Goal: Transaction & Acquisition: Purchase product/service

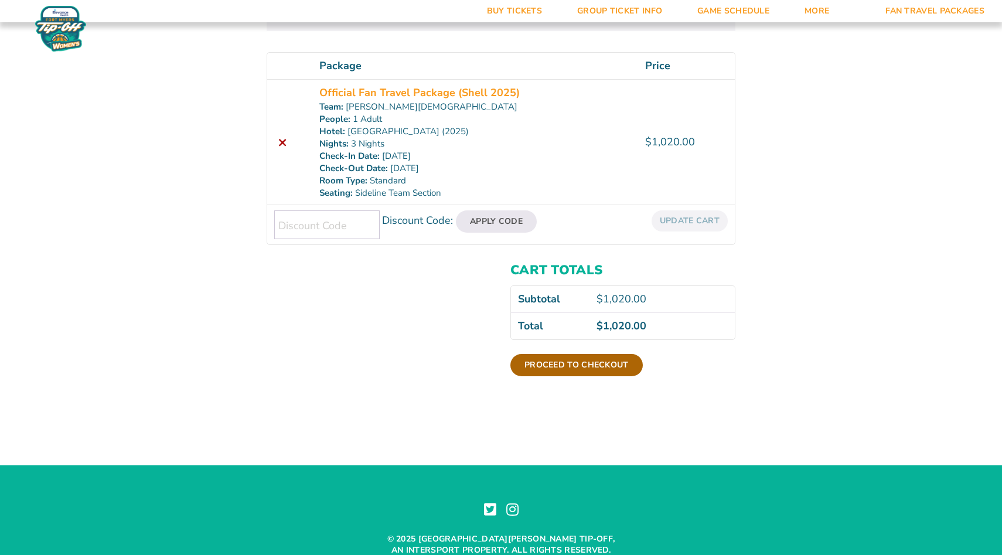
click at [599, 361] on link "Proceed to checkout" at bounding box center [576, 365] width 132 height 22
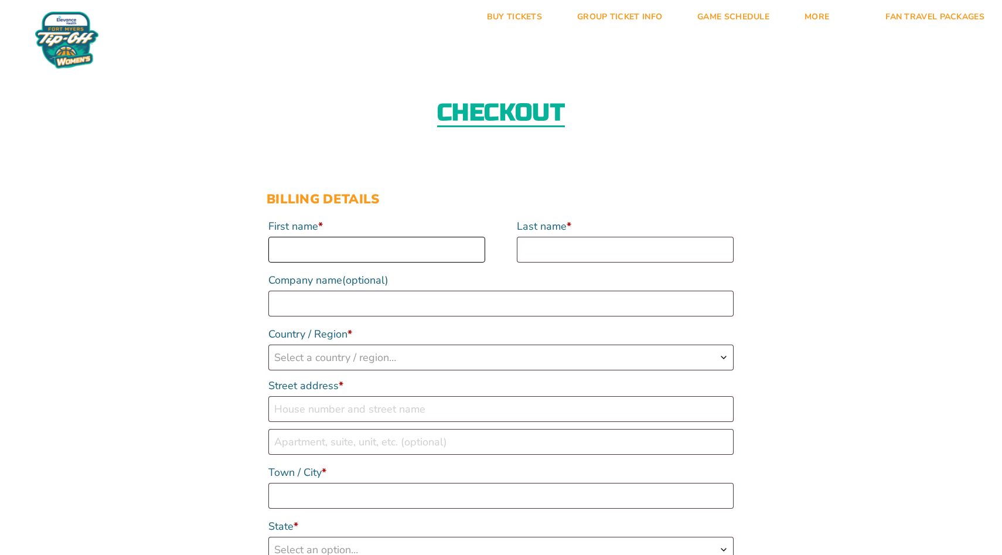
click at [346, 254] on input "First name *" at bounding box center [376, 250] width 217 height 26
type input "myah"
click at [540, 244] on input "Last name *" at bounding box center [625, 250] width 217 height 26
type input "stone"
click at [348, 362] on span "Select a country / region…" at bounding box center [335, 357] width 122 height 14
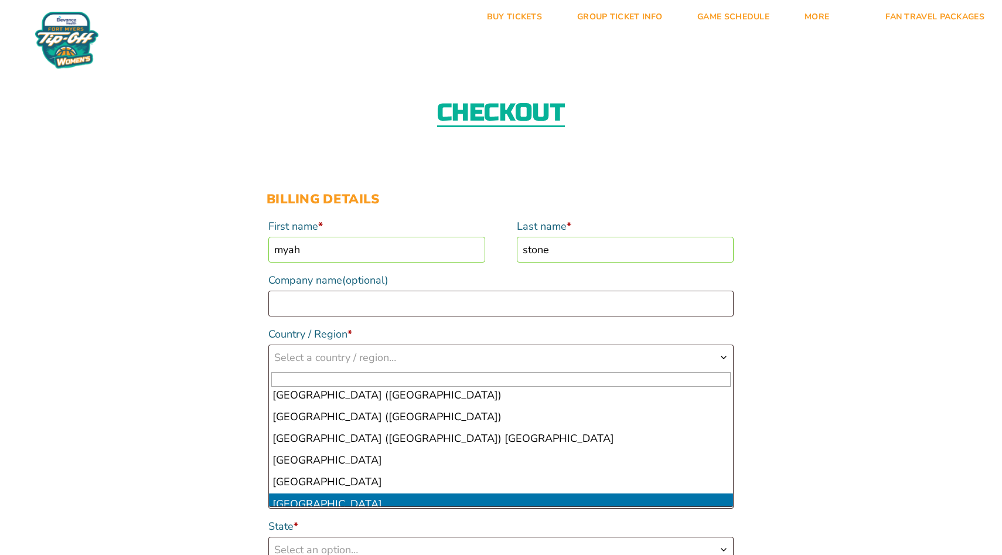
scroll to position [5074, 0]
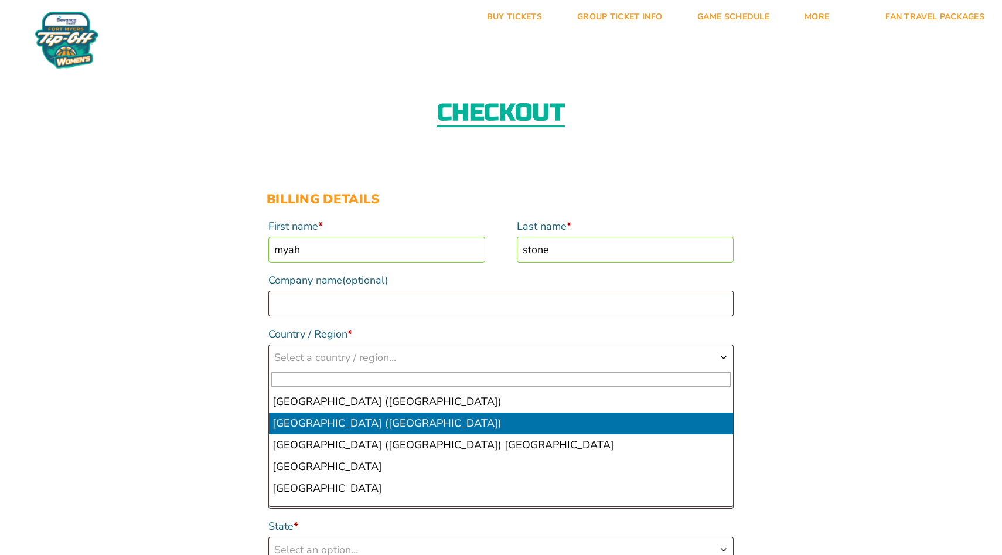
select select "US"
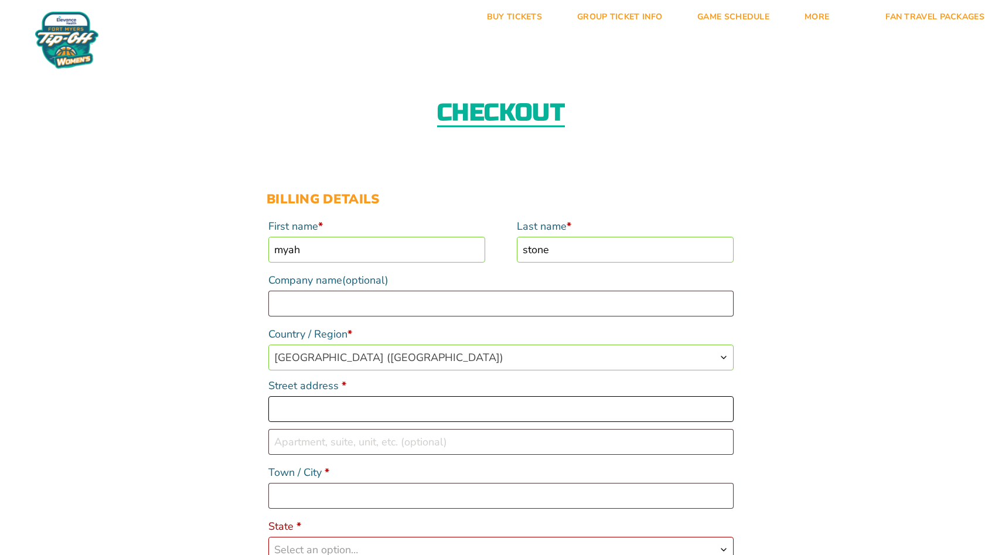
click at [323, 405] on input "Street address *" at bounding box center [500, 409] width 465 height 26
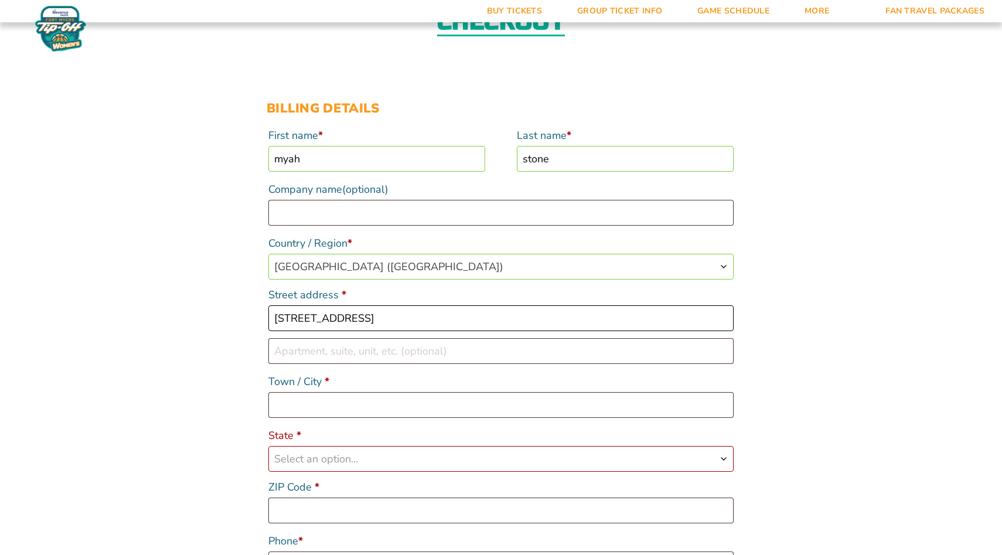
scroll to position [107, 0]
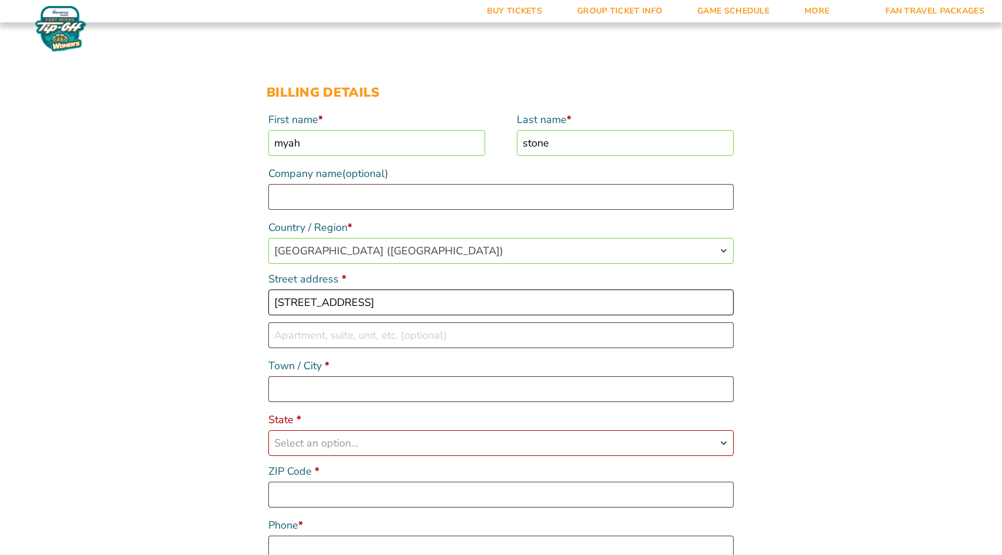
type input "[STREET_ADDRESS]"
click at [302, 397] on input "Town / City *" at bounding box center [500, 389] width 465 height 26
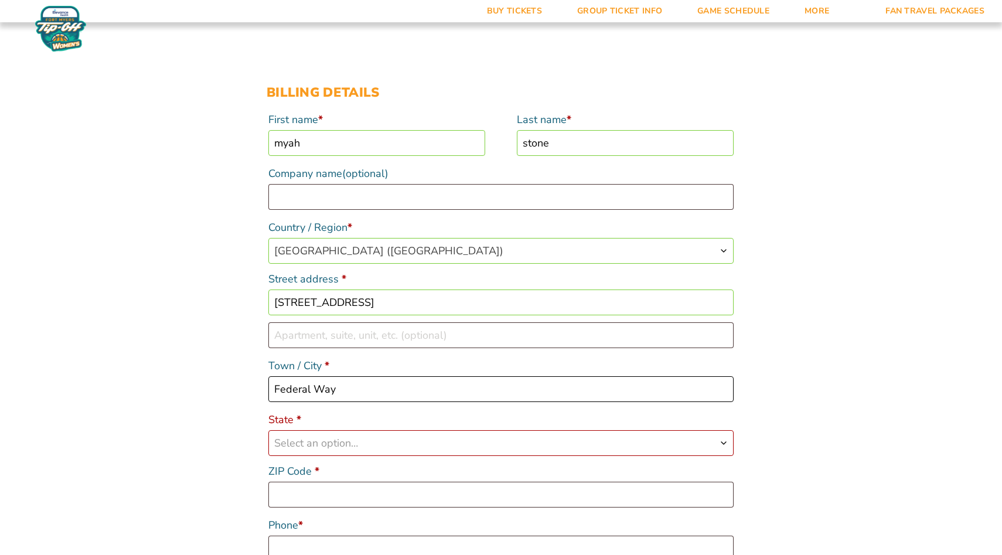
type input "Federal Way"
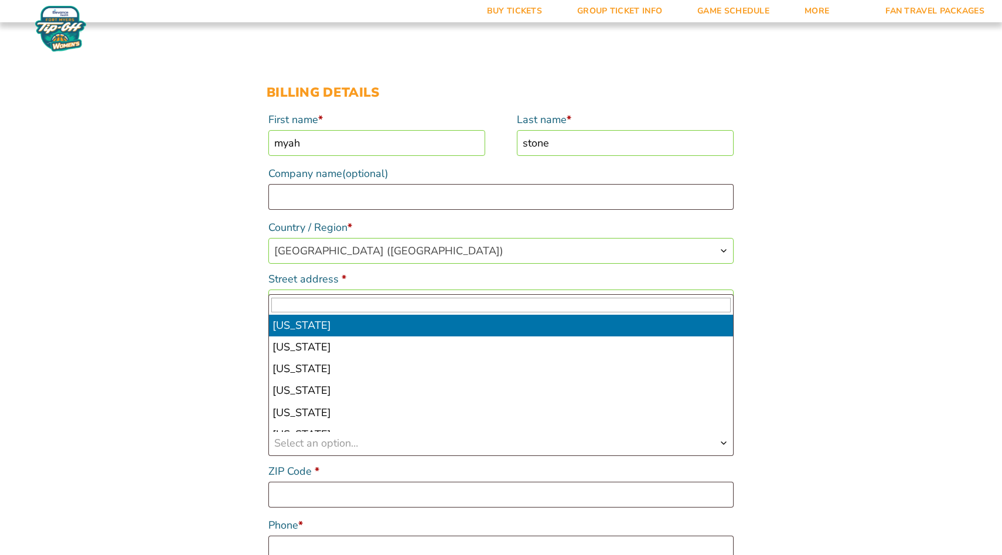
click at [724, 443] on b "State" at bounding box center [723, 442] width 9 height 9
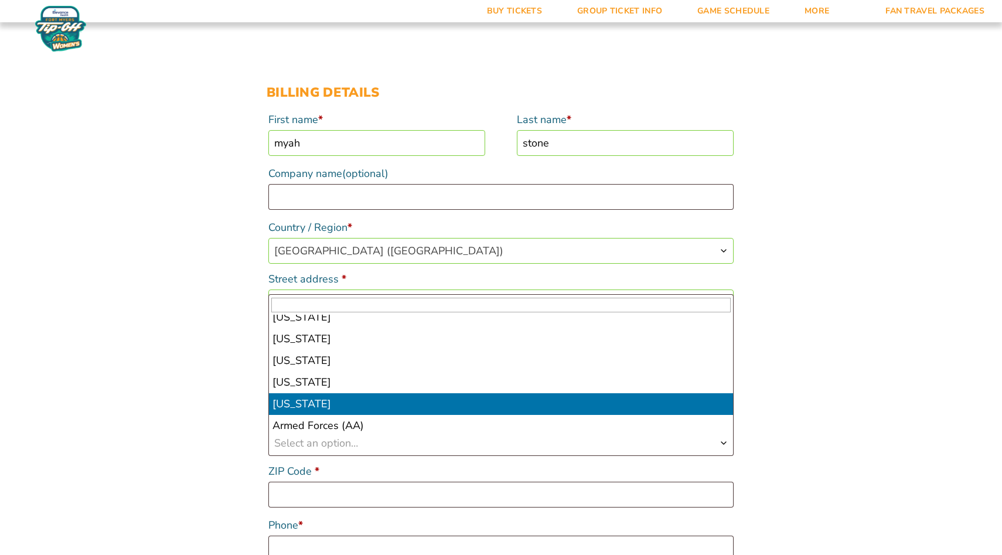
scroll to position [1007, 0]
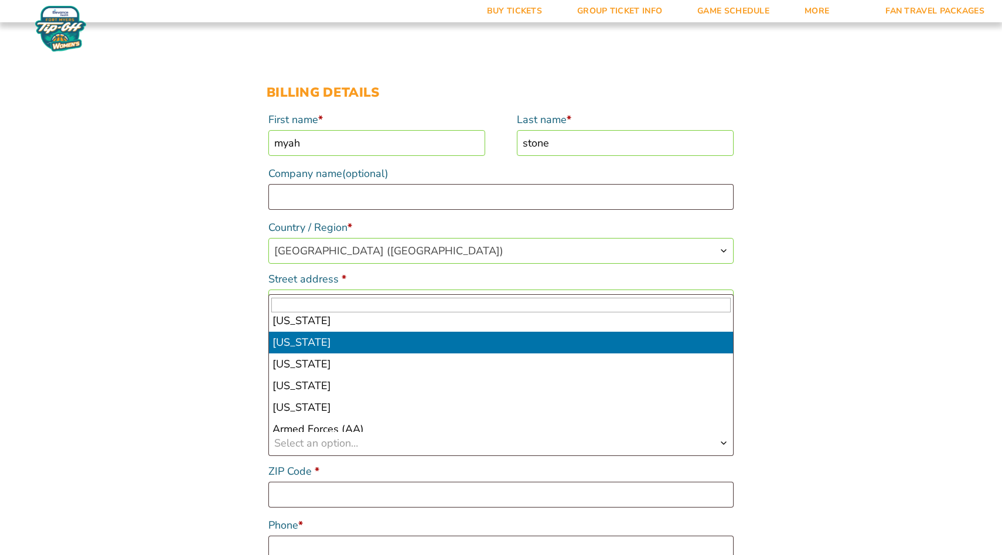
select select "WA"
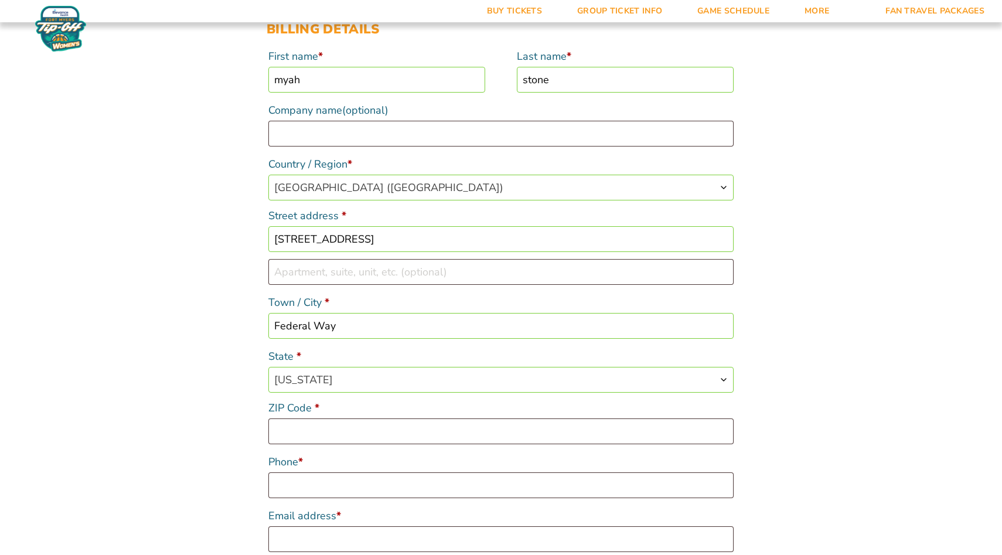
scroll to position [204, 0]
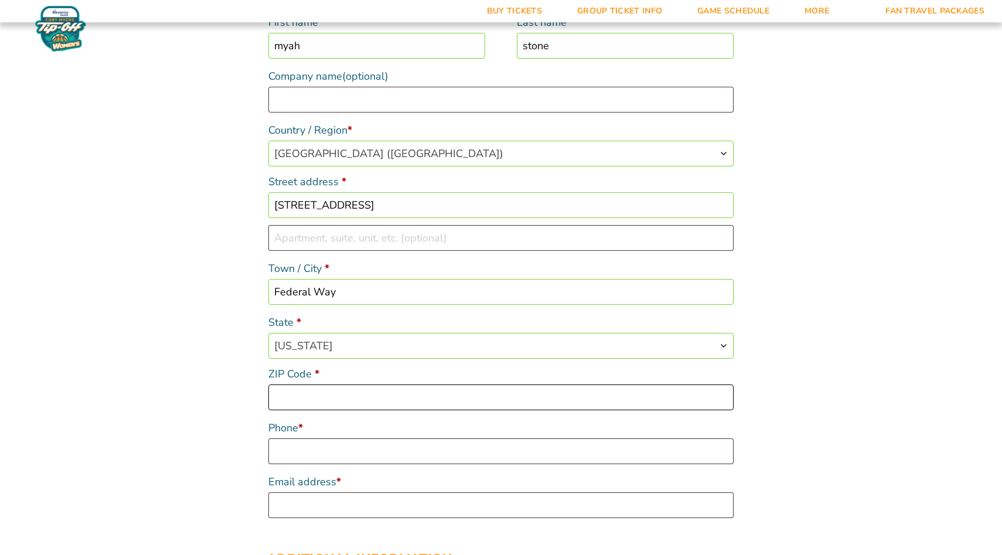
click at [357, 398] on input "ZIP Code *" at bounding box center [500, 397] width 465 height 26
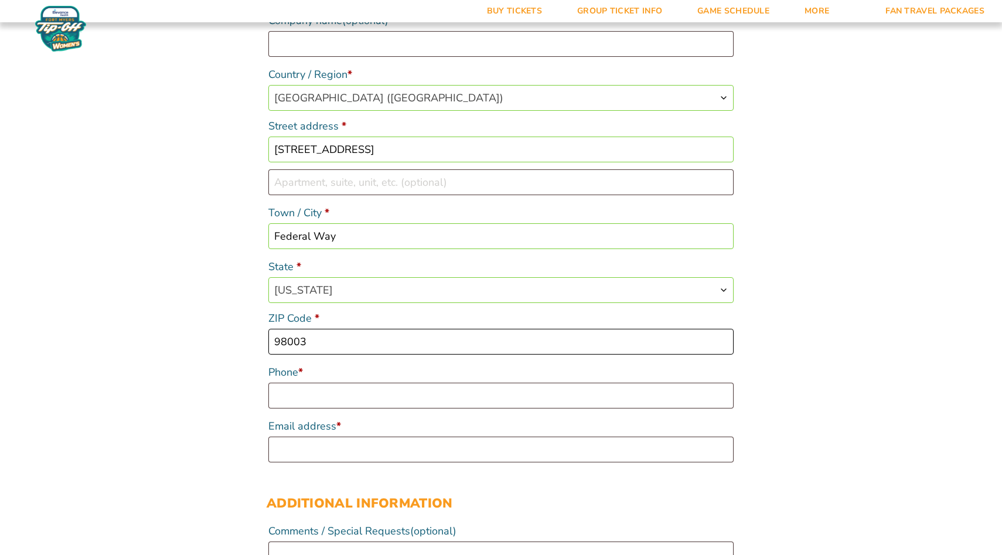
scroll to position [261, 0]
type input "98003"
click at [272, 397] on input "Phone *" at bounding box center [500, 394] width 465 height 26
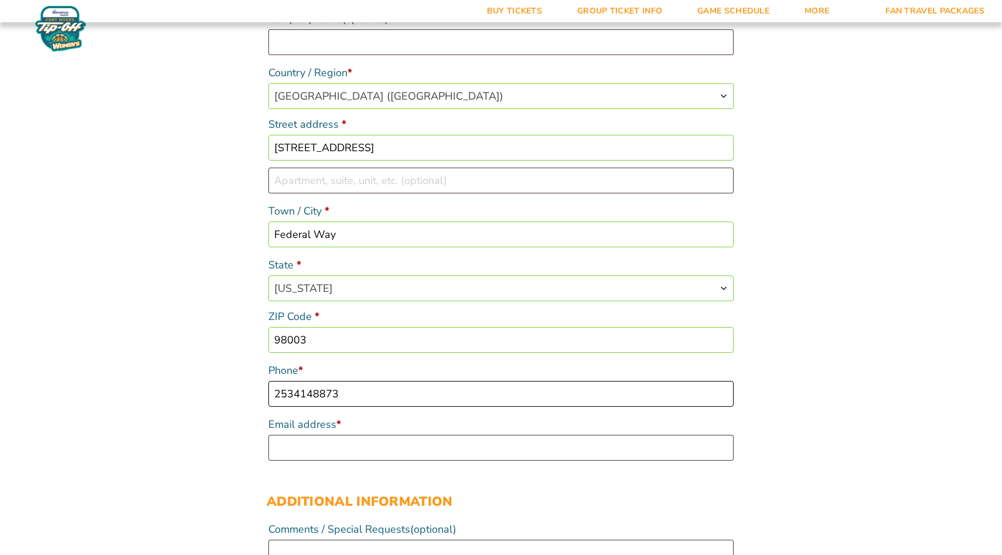
type input "2534148873"
click at [289, 452] on input "Email address *" at bounding box center [500, 448] width 465 height 26
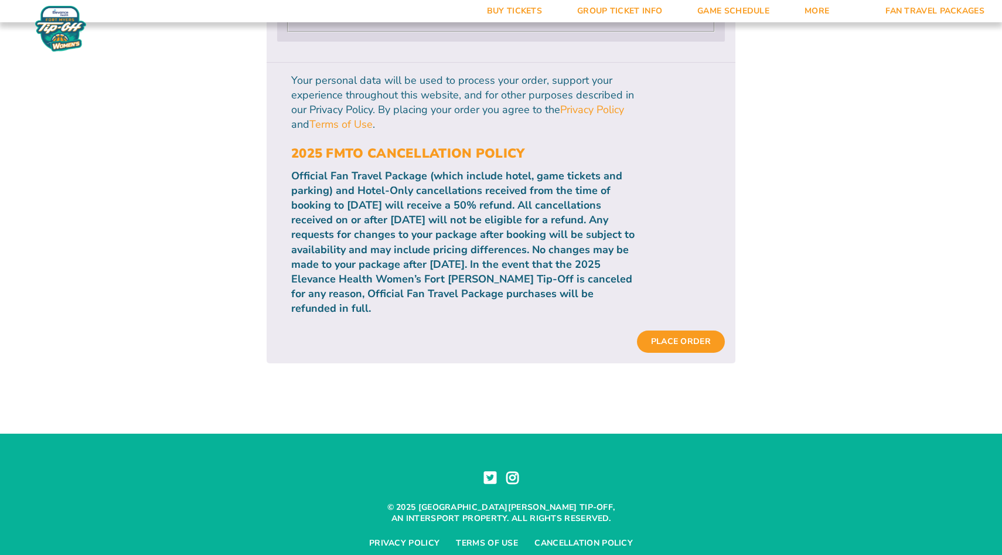
scroll to position [1254, 0]
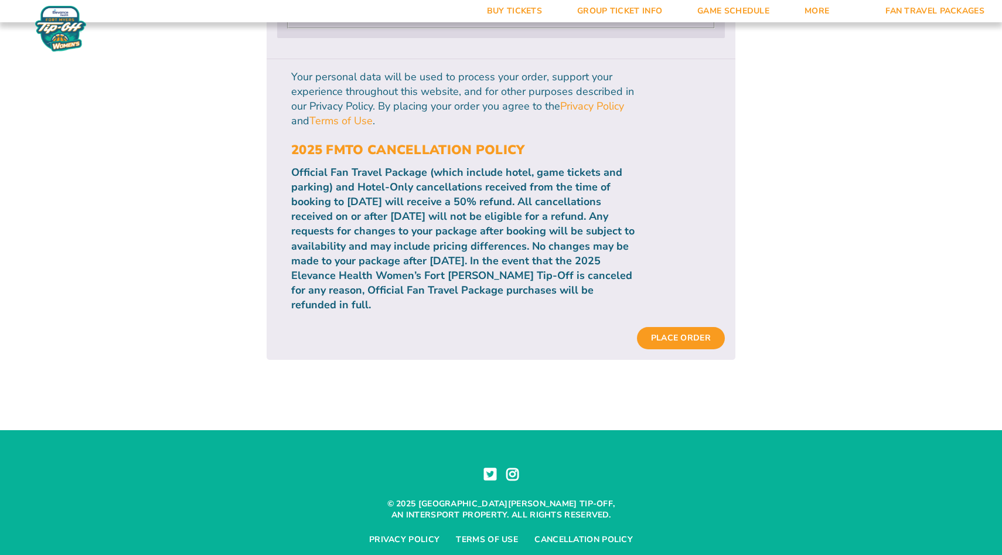
type input "[EMAIL_ADDRESS][DOMAIN_NAME]"
